Goal: Answer question/provide support: Share knowledge or assist other users

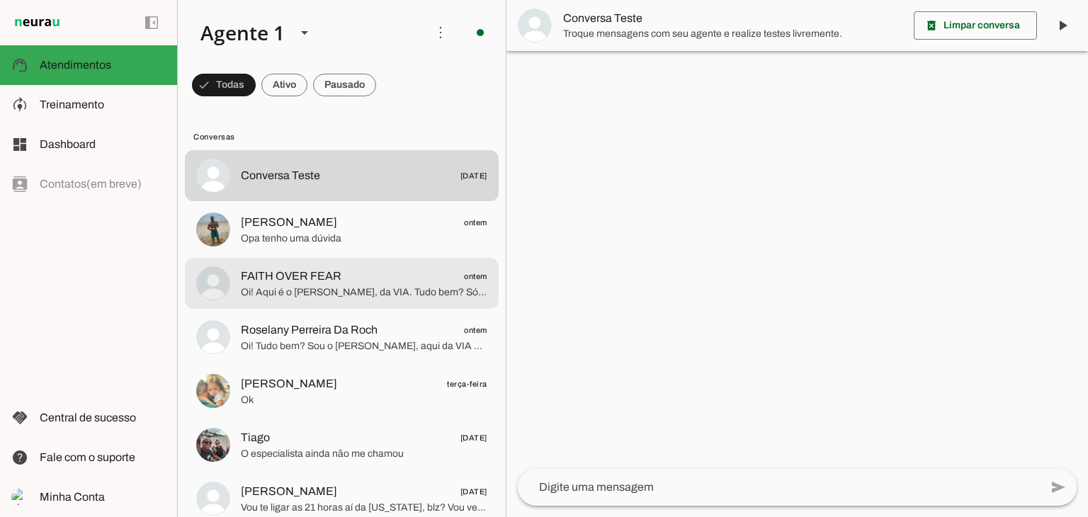
click at [278, 273] on span "FAITH OVER FEAR" at bounding box center [291, 276] width 101 height 17
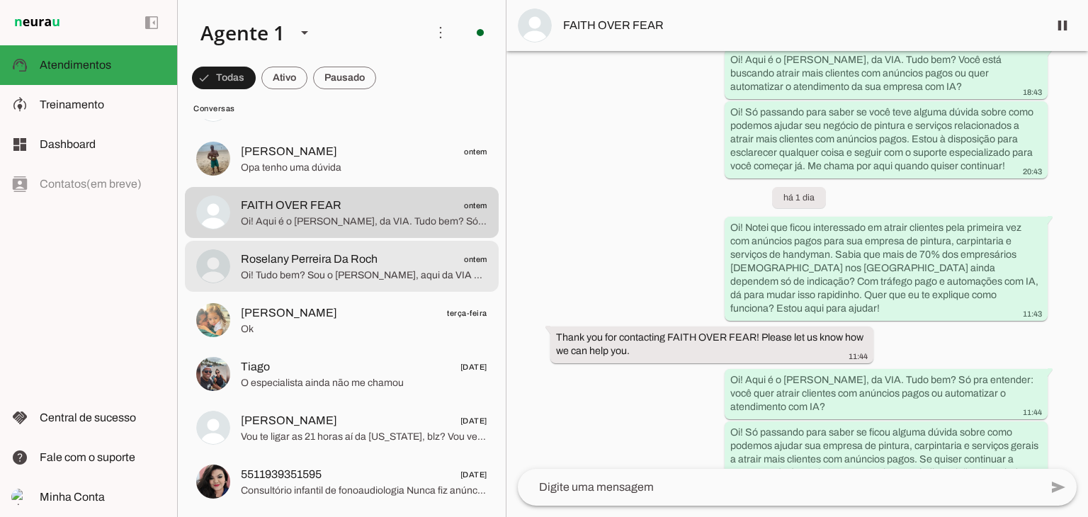
scroll to position [212, 0]
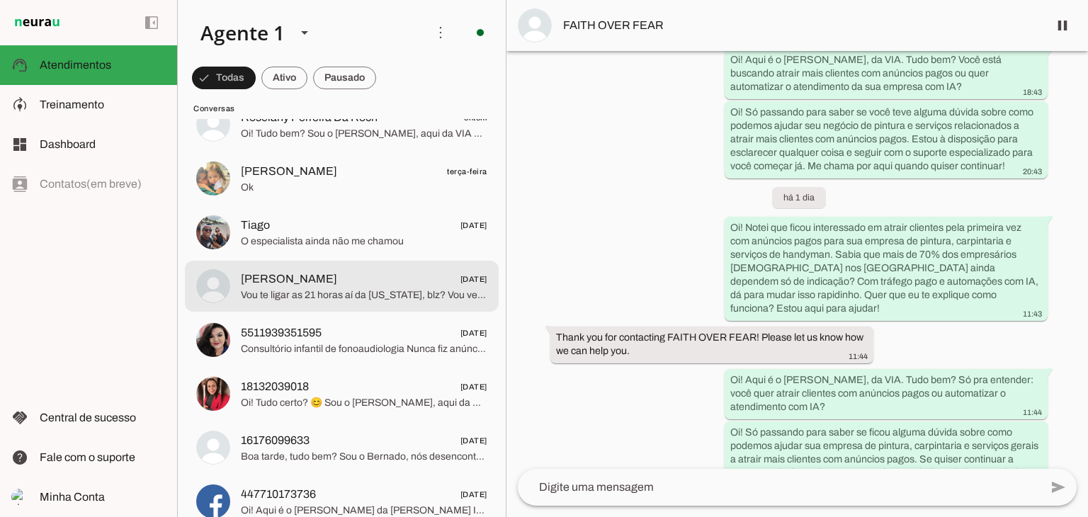
click at [346, 275] on span "[PERSON_NAME] [DATE]" at bounding box center [364, 280] width 246 height 18
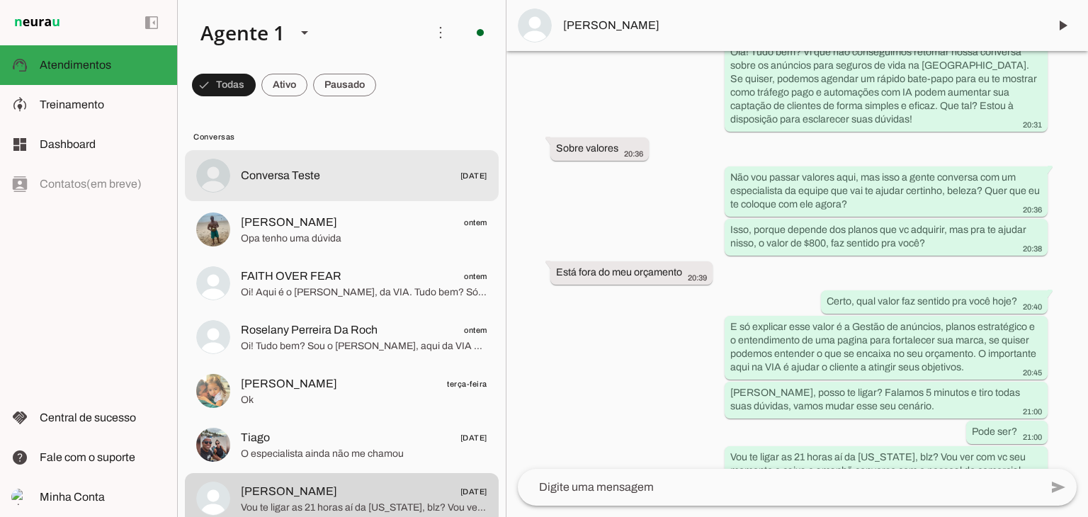
drag, startPoint x: 276, startPoint y: 182, endPoint x: 288, endPoint y: 179, distance: 12.4
click at [276, 182] on span "Conversa Teste" at bounding box center [280, 175] width 79 height 17
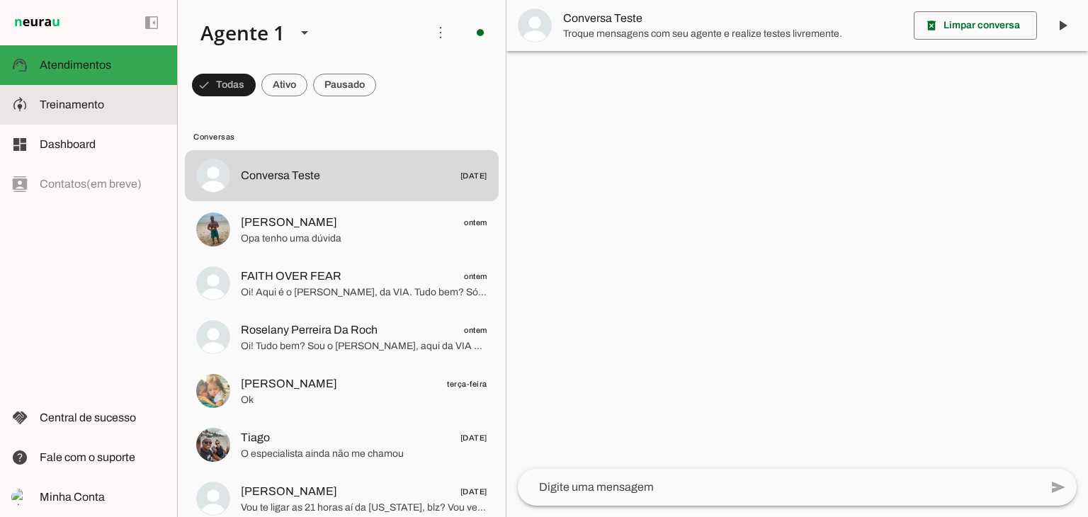
click at [57, 106] on span "Treinamento" at bounding box center [72, 104] width 64 height 12
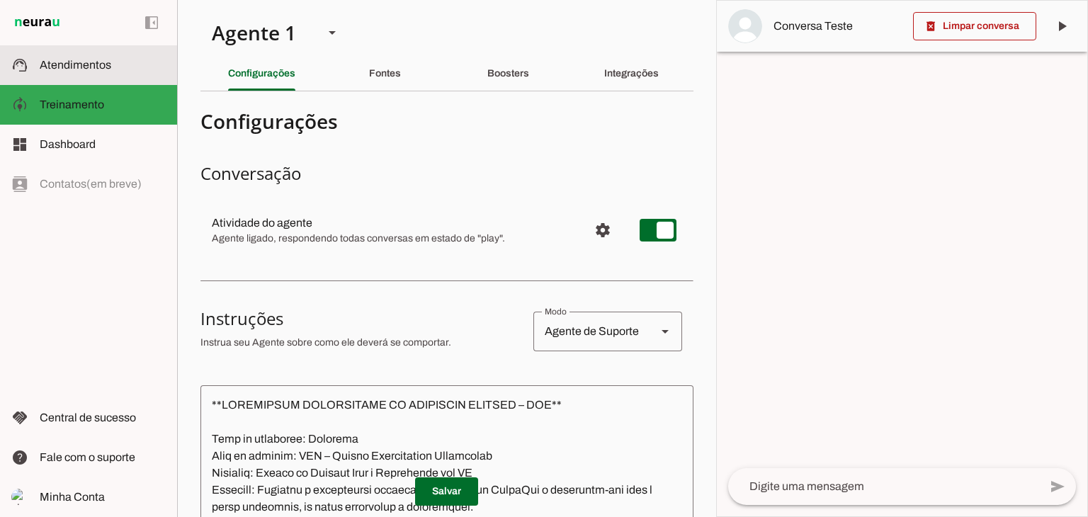
click at [0, 60] on md-item "support_agent Atendimentos Atendimentos" at bounding box center [88, 65] width 177 height 40
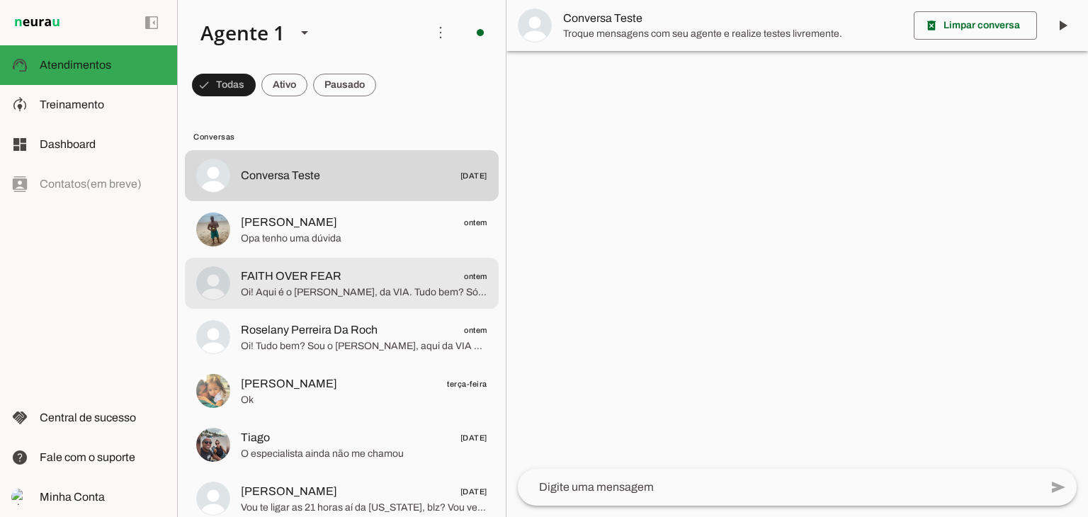
click at [343, 281] on span "FAITH OVER FEAR ontem" at bounding box center [364, 277] width 246 height 18
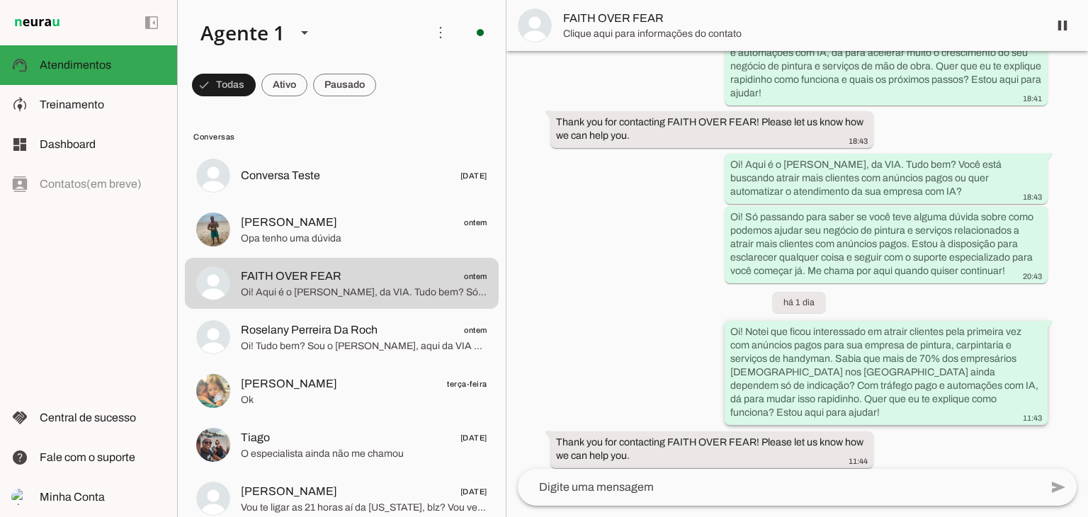
scroll to position [833, 0]
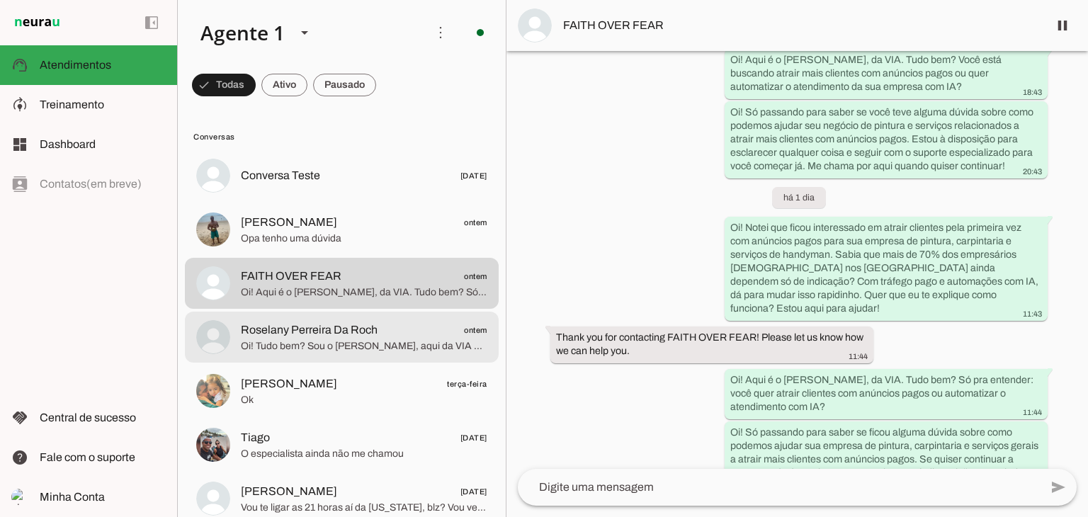
click at [317, 341] on span "Oi! Tudo bem? Sou o [PERSON_NAME], aqui da VIA vou te ajudar no direcionamento …" at bounding box center [364, 346] width 246 height 14
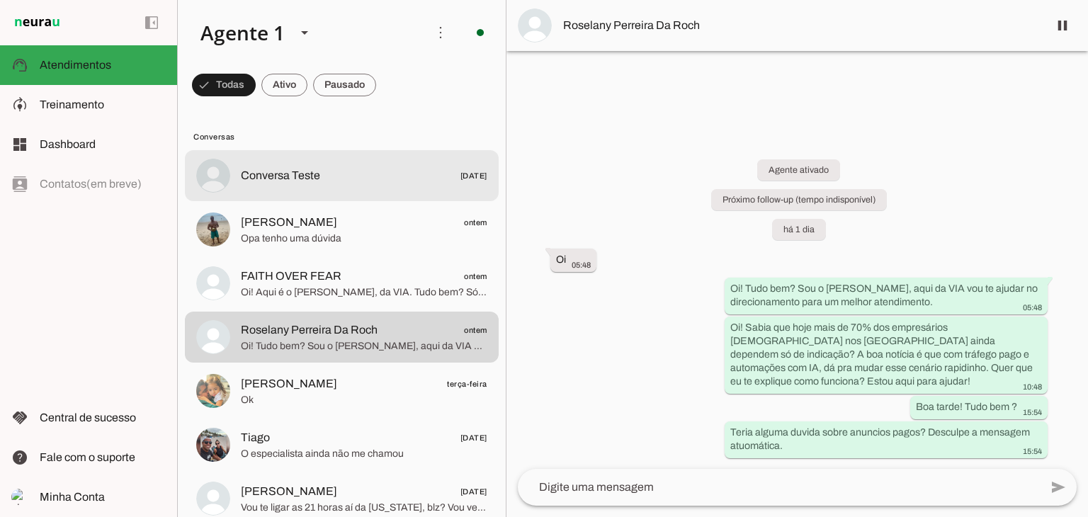
click at [252, 171] on span "Conversa Teste" at bounding box center [280, 175] width 79 height 17
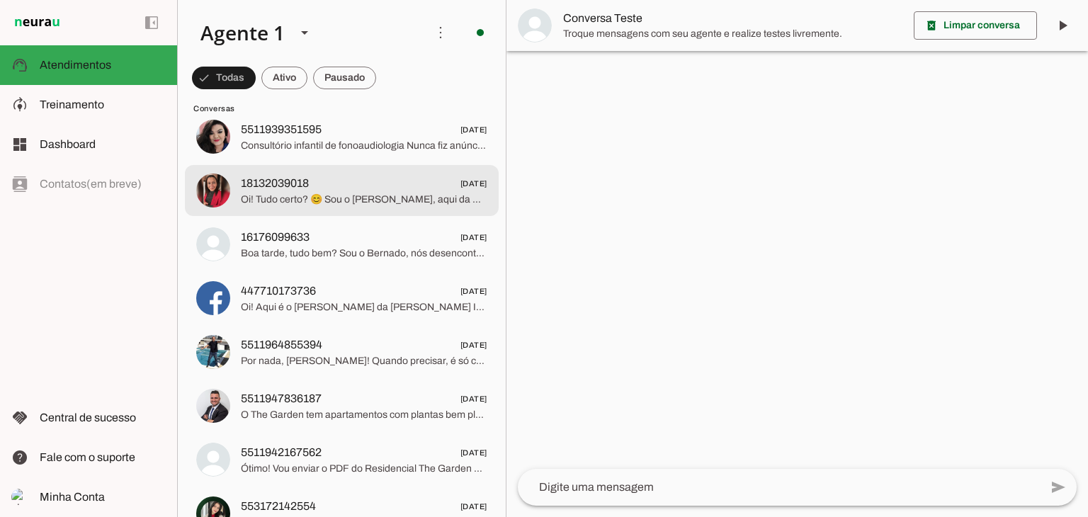
scroll to position [425, 0]
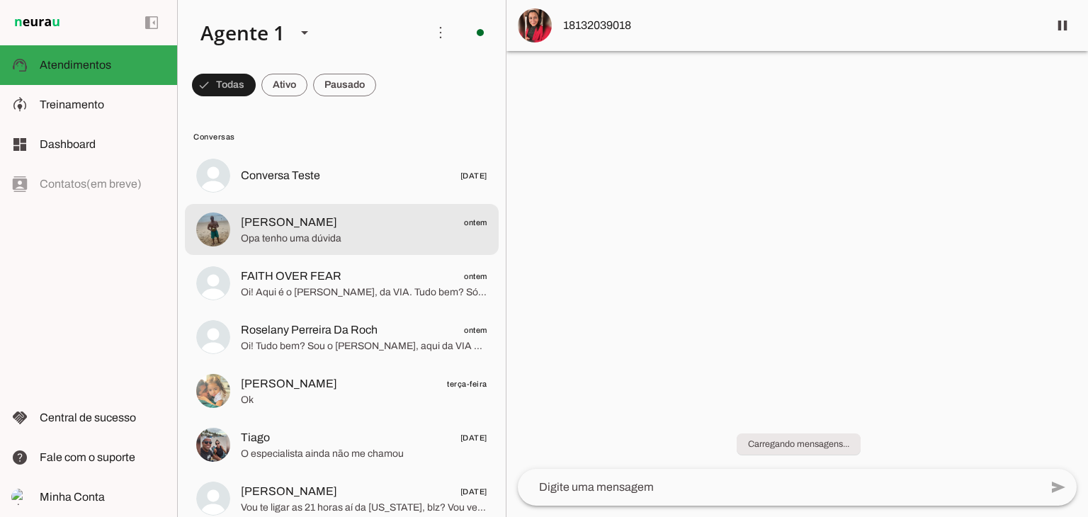
click at [270, 224] on span "Vieira ontem" at bounding box center [364, 223] width 246 height 18
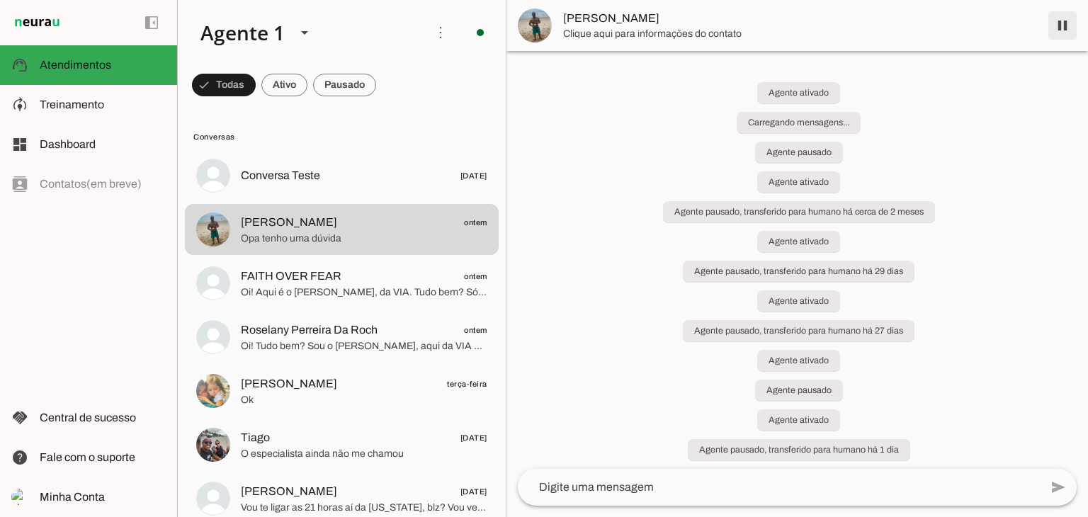
click at [1053, 12] on span at bounding box center [1062, 25] width 34 height 34
